Goal: Transaction & Acquisition: Purchase product/service

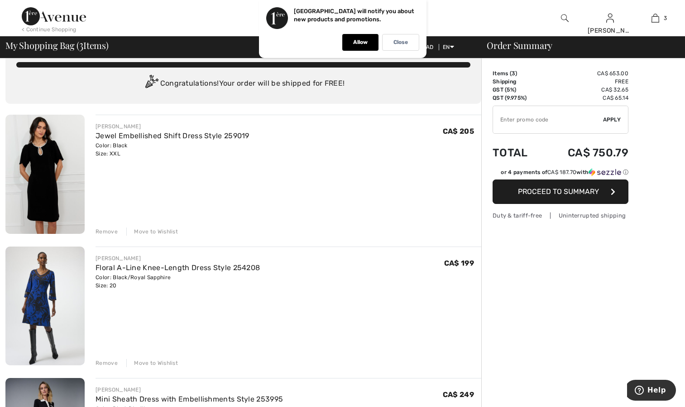
click at [108, 232] on div "Remove" at bounding box center [107, 231] width 22 height 8
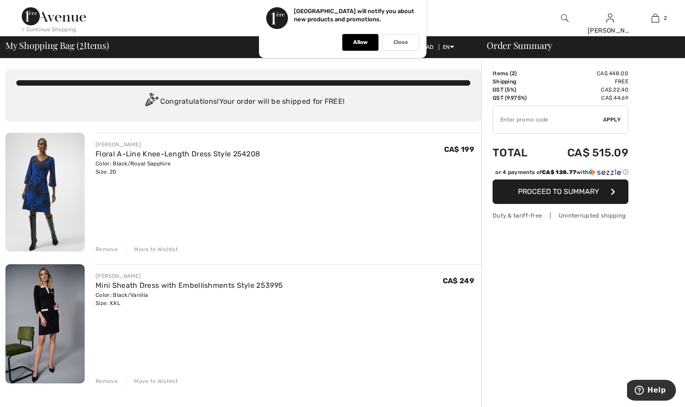
click at [36, 317] on img at bounding box center [44, 323] width 79 height 119
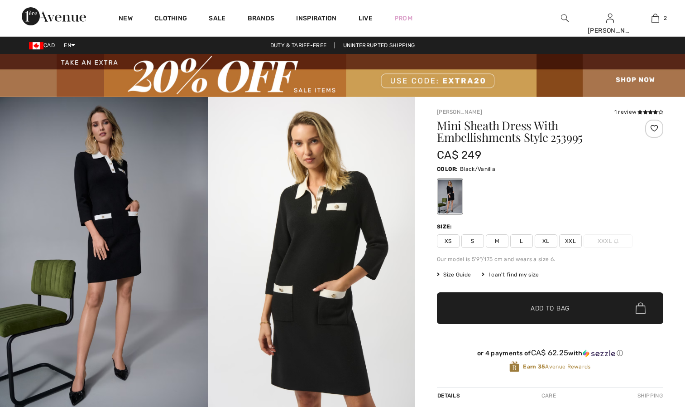
scroll to position [114, 0]
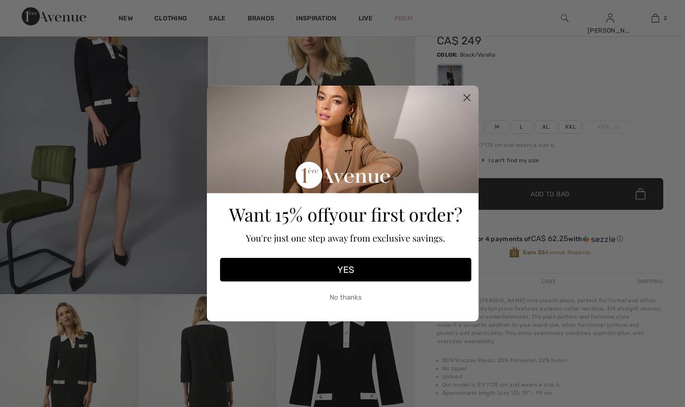
checkbox input "true"
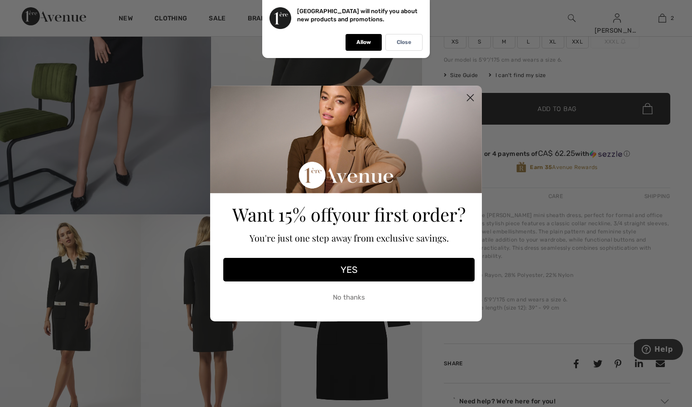
scroll to position [0, 0]
click at [474, 95] on icon "Close dialog" at bounding box center [471, 98] width 6 height 6
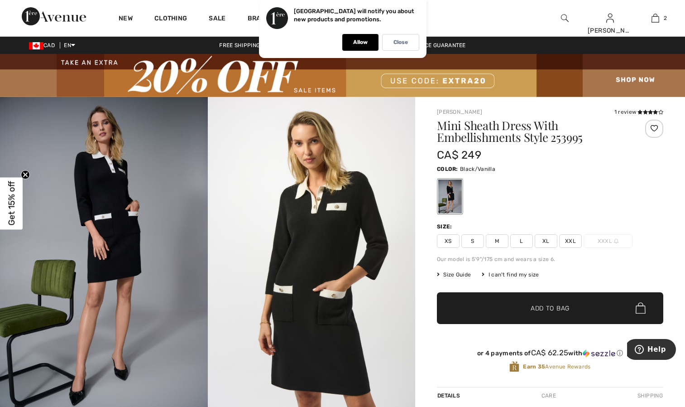
click at [343, 188] on img at bounding box center [312, 252] width 208 height 311
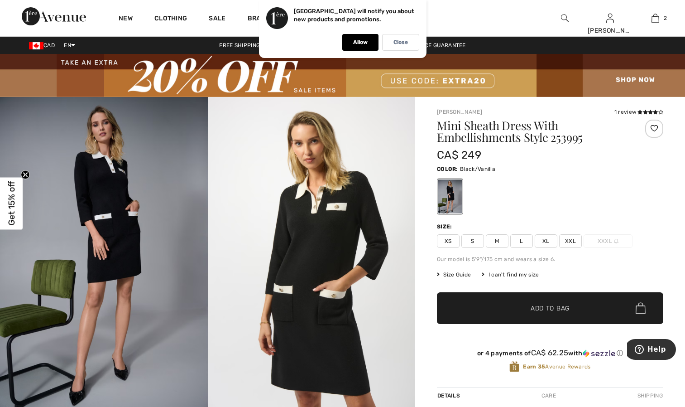
click at [325, 211] on img at bounding box center [312, 252] width 208 height 311
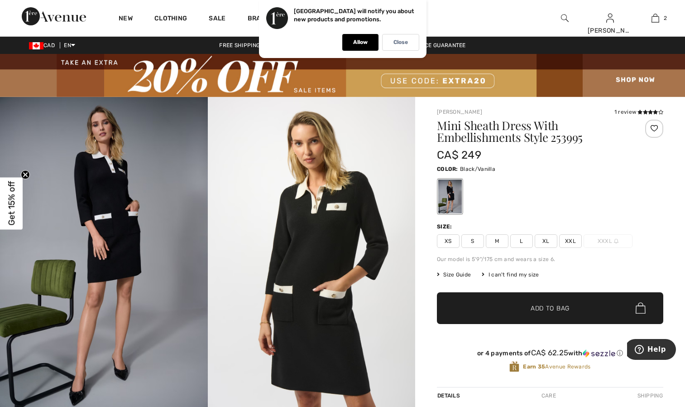
click at [397, 335] on img at bounding box center [312, 252] width 208 height 311
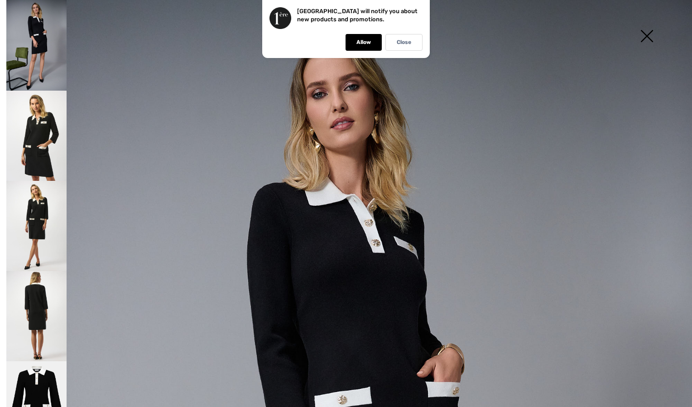
click at [41, 282] on img at bounding box center [36, 316] width 60 height 90
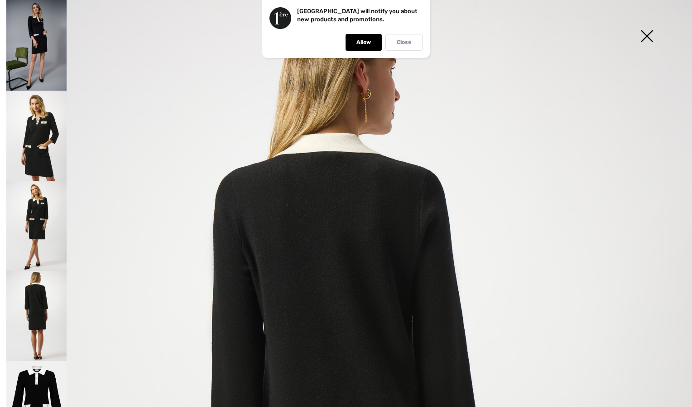
click at [418, 47] on div "Close" at bounding box center [404, 42] width 37 height 17
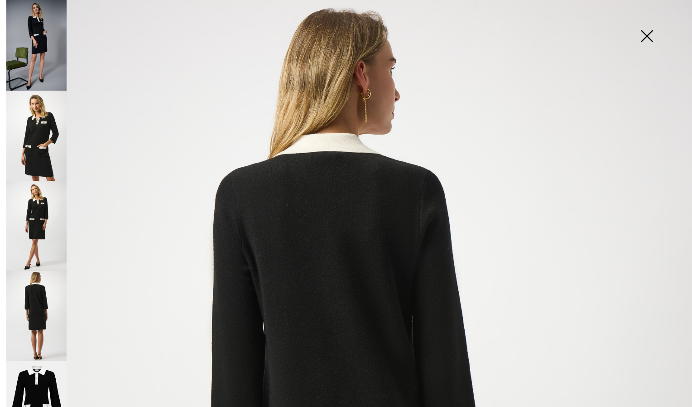
click at [646, 40] on img at bounding box center [646, 37] width 45 height 47
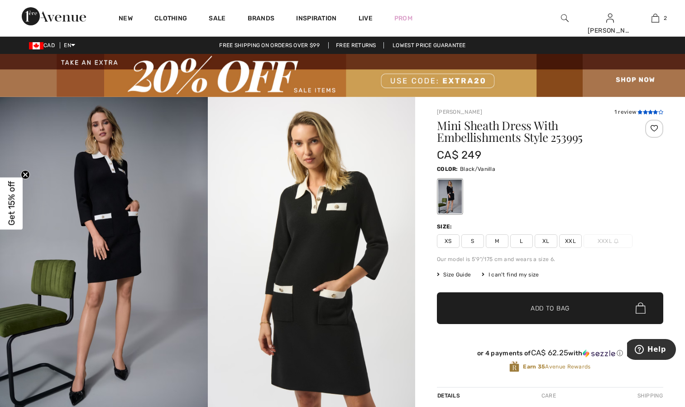
click at [642, 111] on icon at bounding box center [640, 112] width 5 height 5
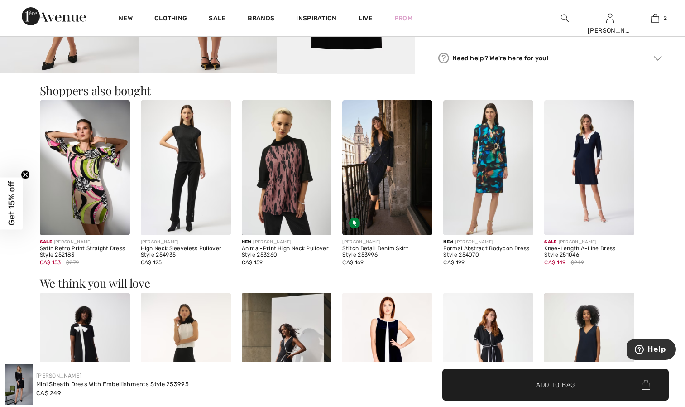
scroll to position [541, 0]
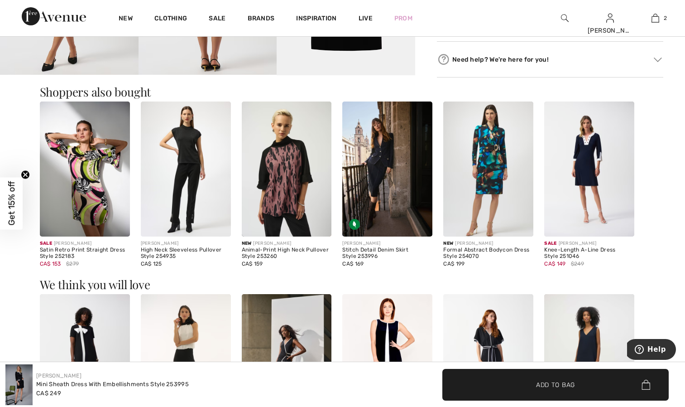
click at [579, 218] on img at bounding box center [590, 168] width 90 height 135
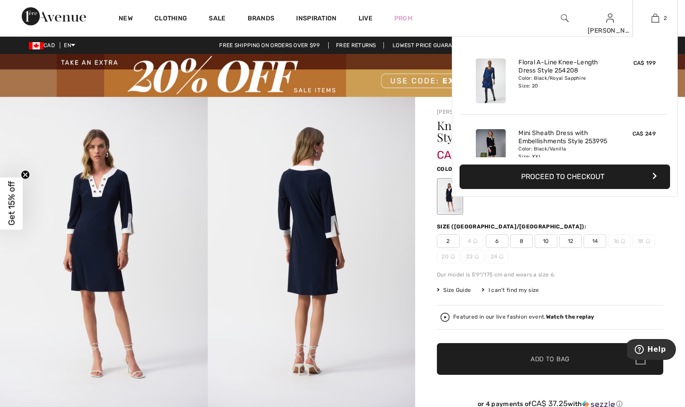
click at [581, 181] on button "Proceed to Checkout" at bounding box center [565, 176] width 211 height 24
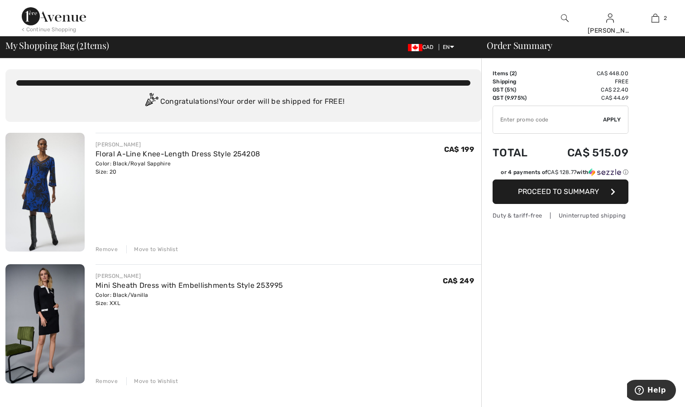
click at [148, 382] on div "Move to Wishlist" at bounding box center [152, 381] width 52 height 8
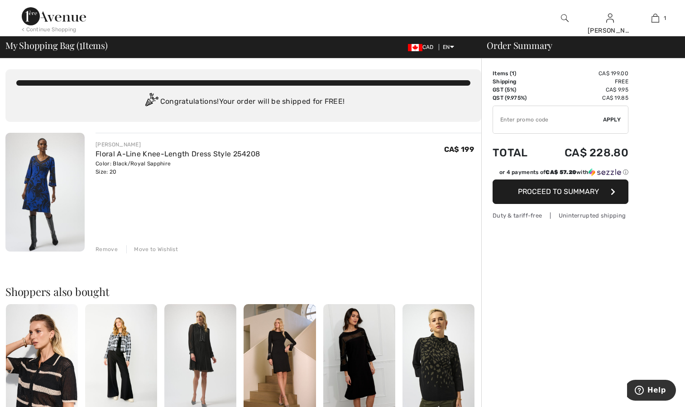
click at [29, 181] on img at bounding box center [44, 192] width 79 height 119
